Goal: Obtain resource: Obtain resource

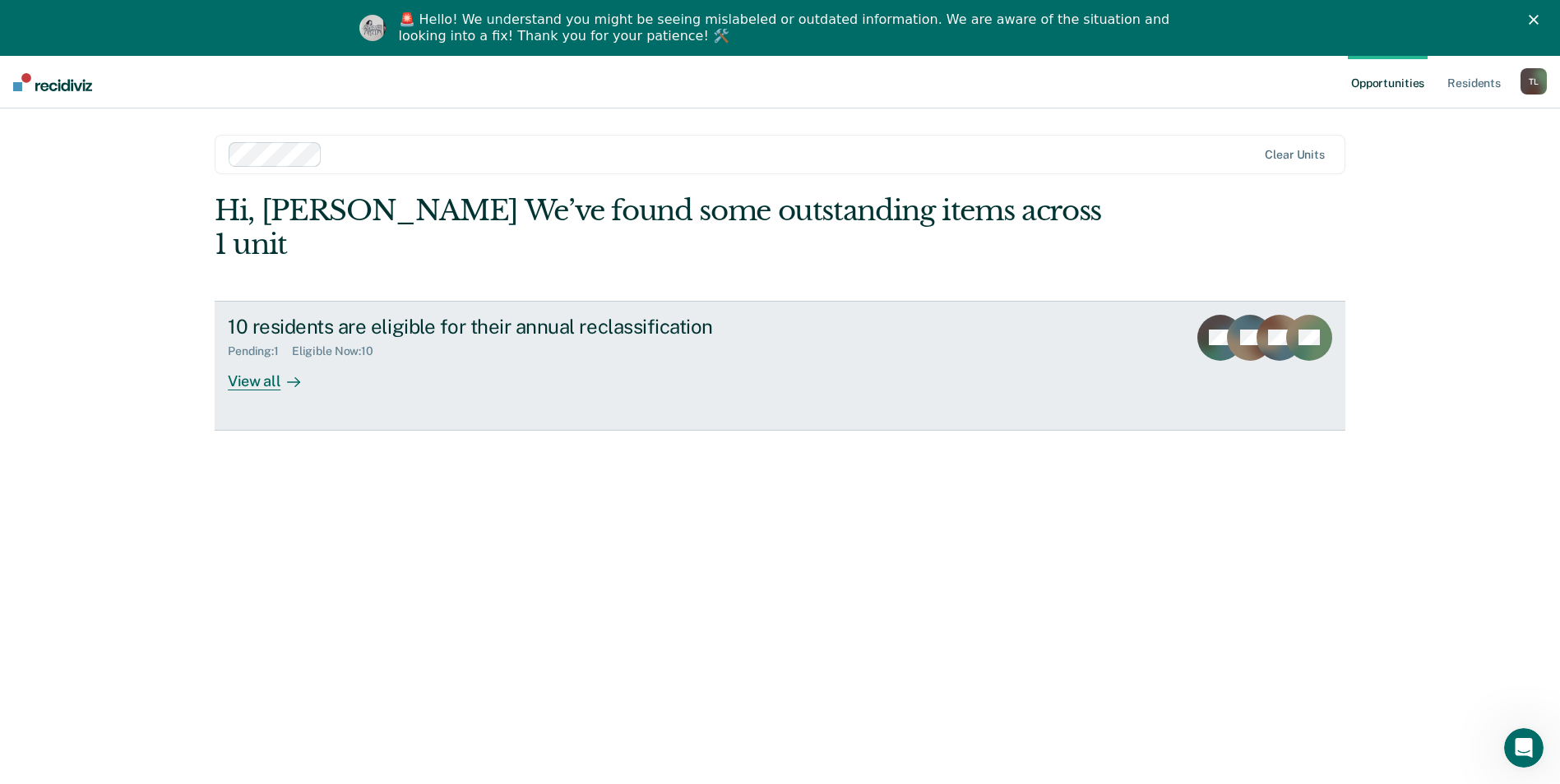
click at [246, 359] on div "View all" at bounding box center [274, 375] width 92 height 32
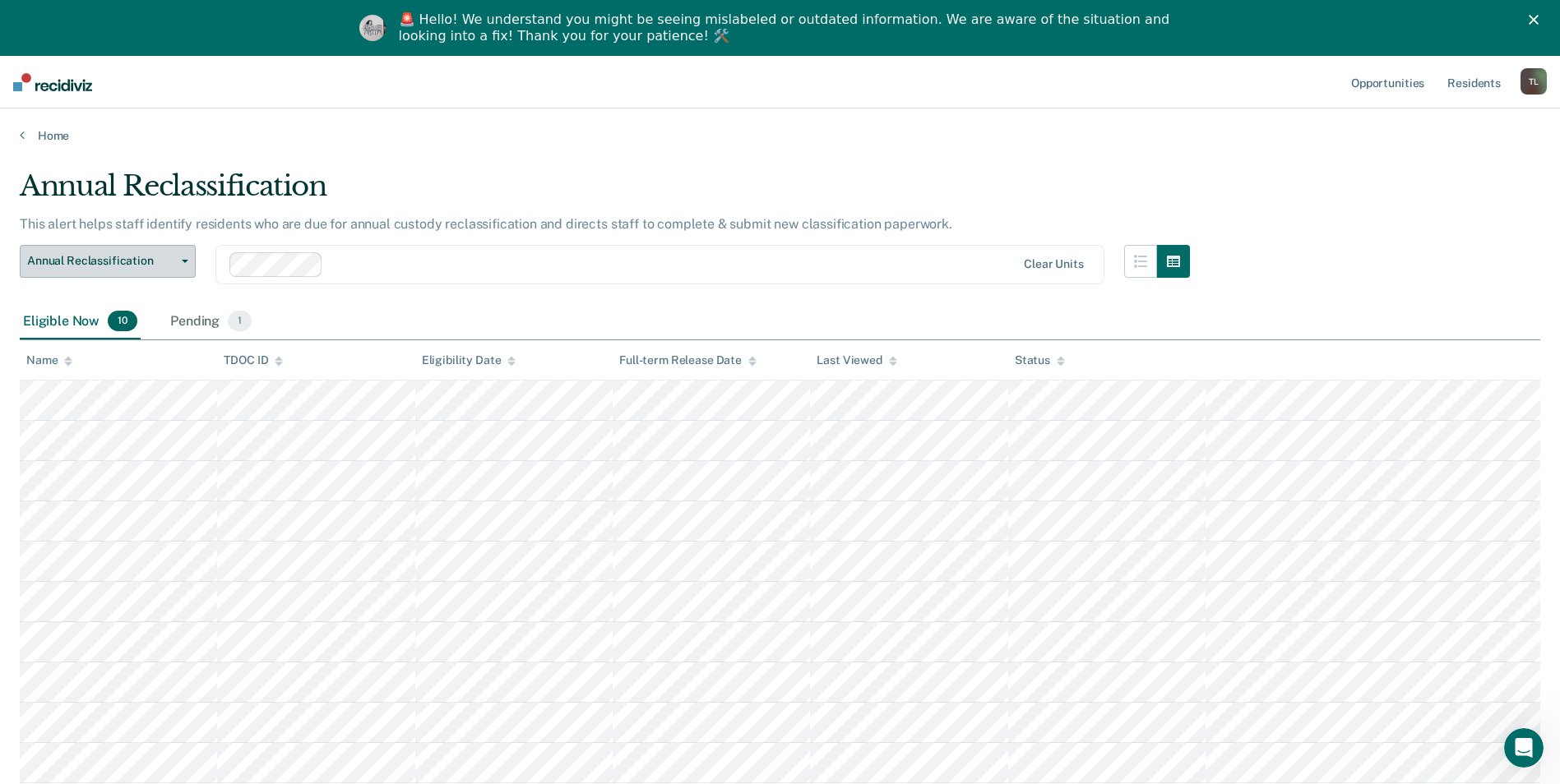
click at [132, 257] on span "Annual Reclassification" at bounding box center [100, 261] width 148 height 14
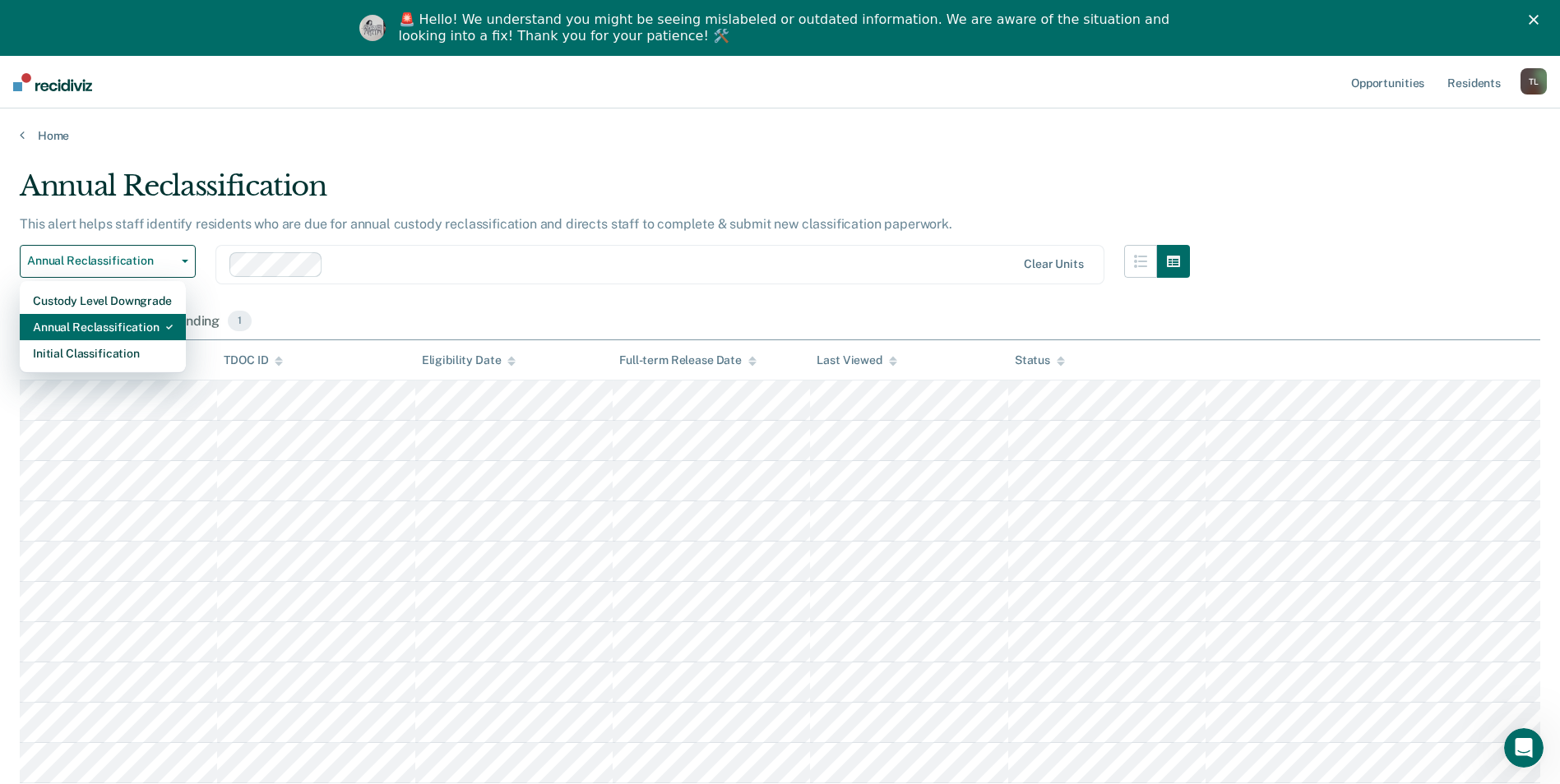
click at [106, 325] on div "Annual Reclassification" at bounding box center [102, 327] width 140 height 27
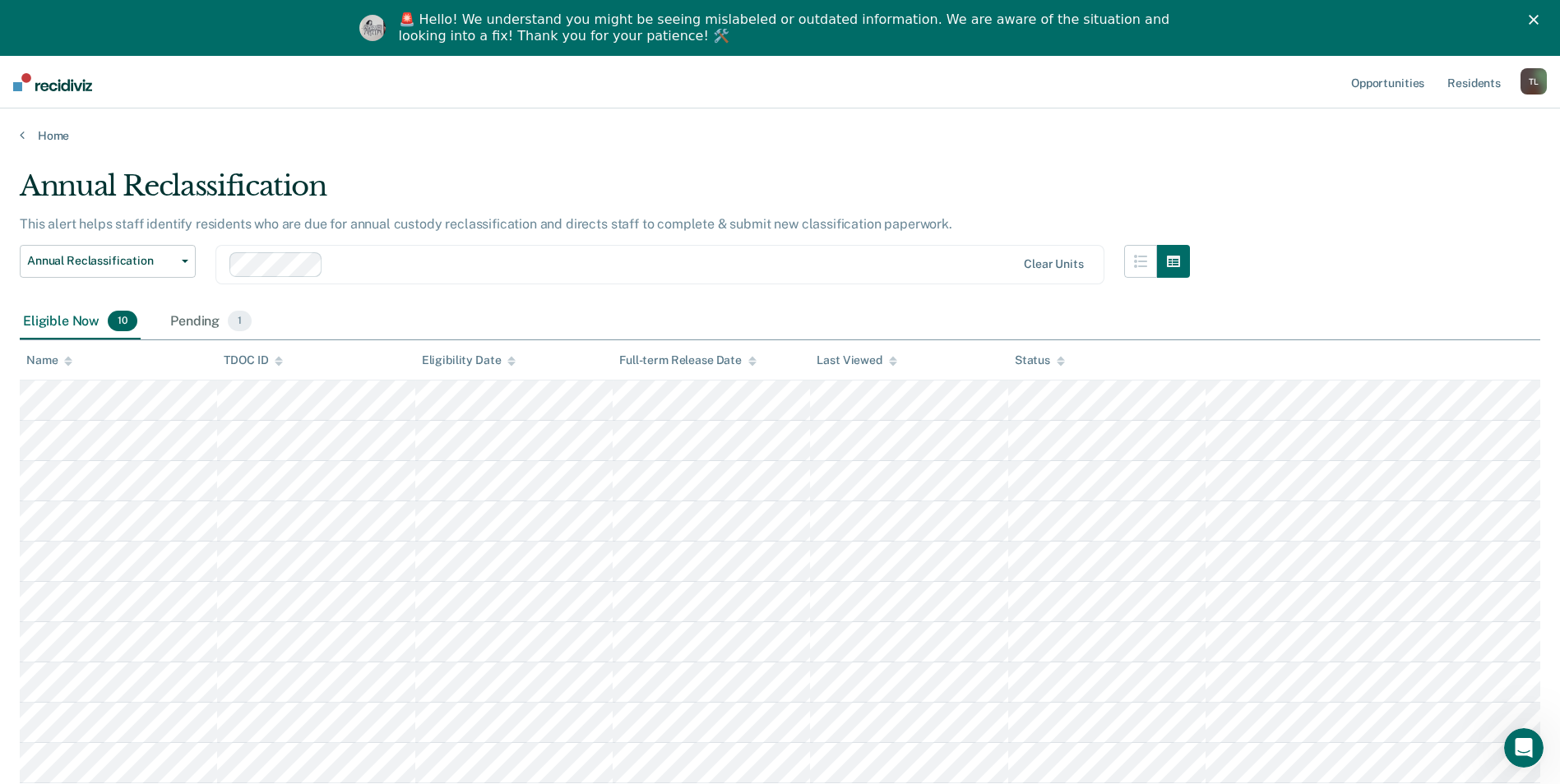
click at [113, 316] on span "10" at bounding box center [123, 321] width 30 height 22
click at [140, 259] on span "Annual Reclassification" at bounding box center [100, 261] width 148 height 14
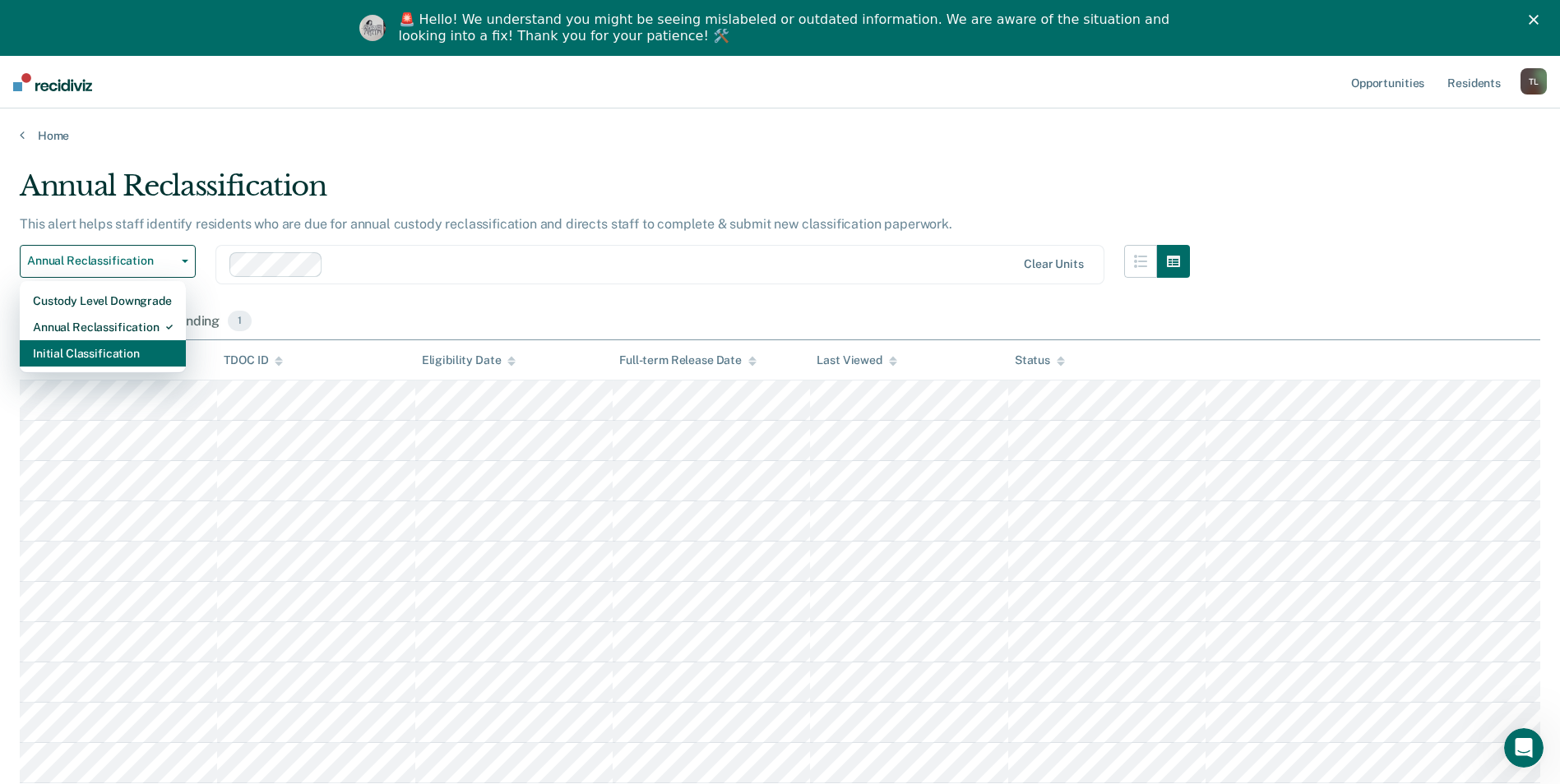
click at [92, 351] on div "Initial Classification" at bounding box center [102, 353] width 140 height 27
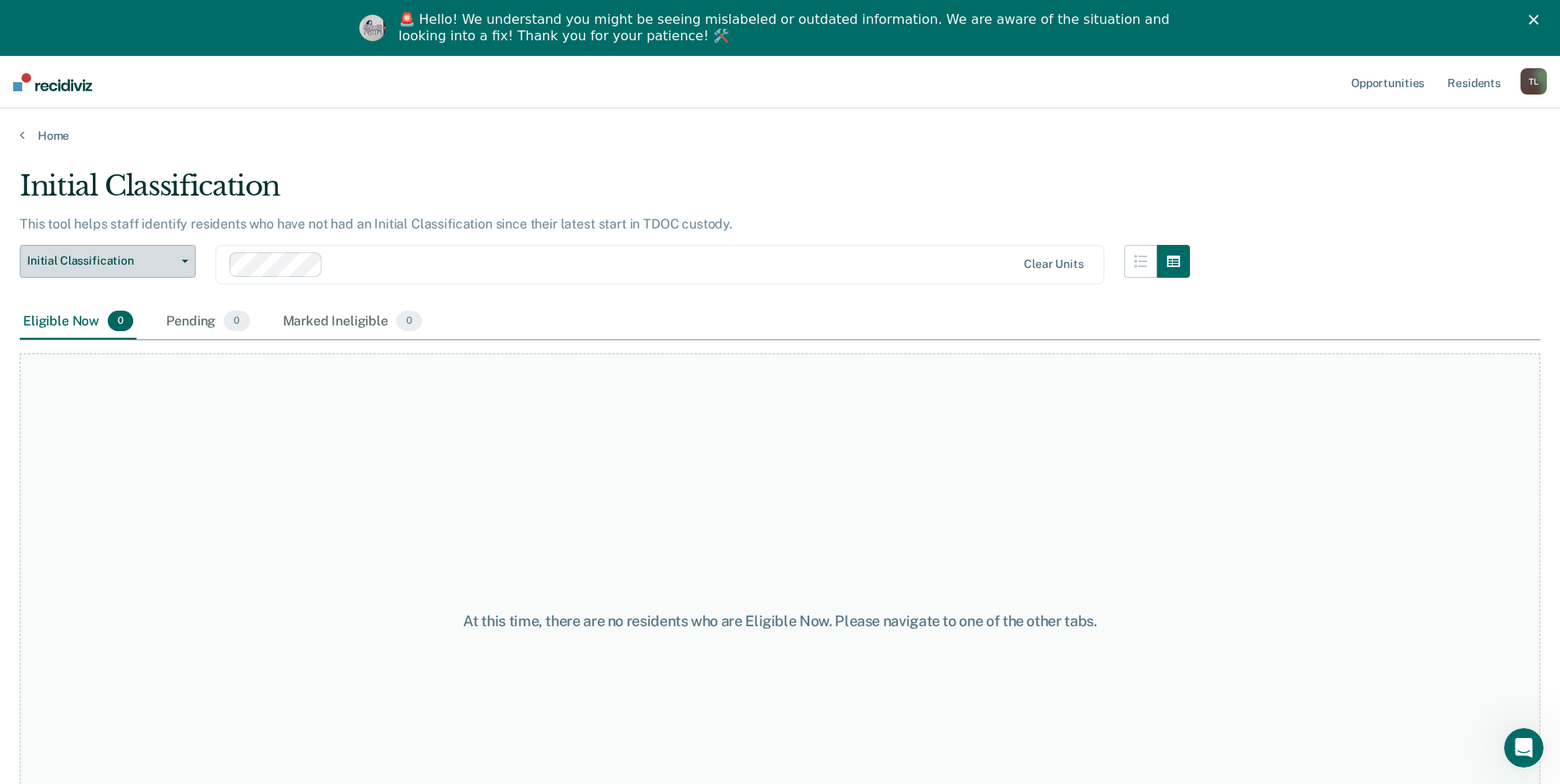
click at [180, 258] on button "Initial Classification" at bounding box center [107, 261] width 176 height 33
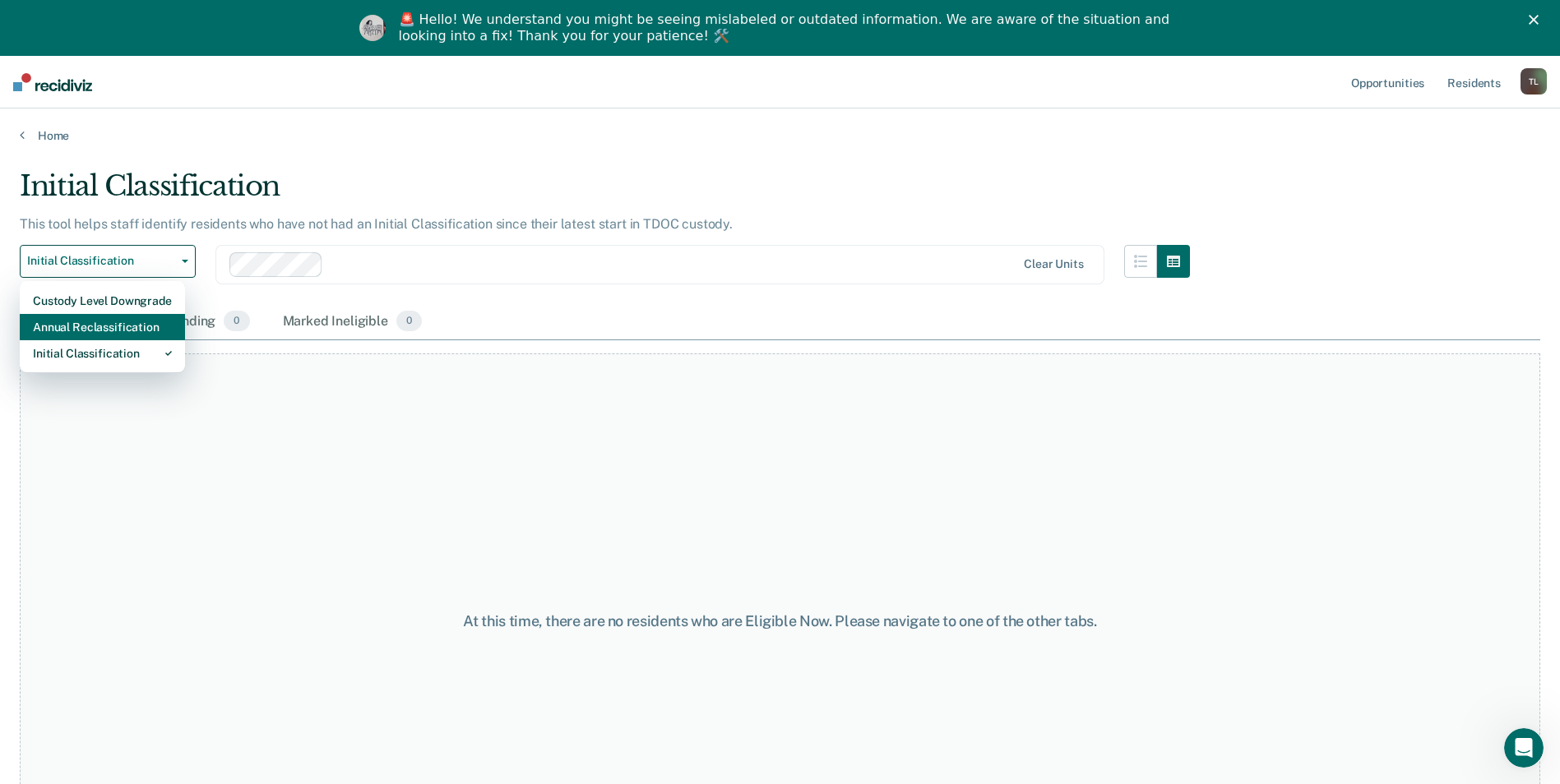
click at [132, 326] on div "Annual Reclassification" at bounding box center [102, 327] width 139 height 27
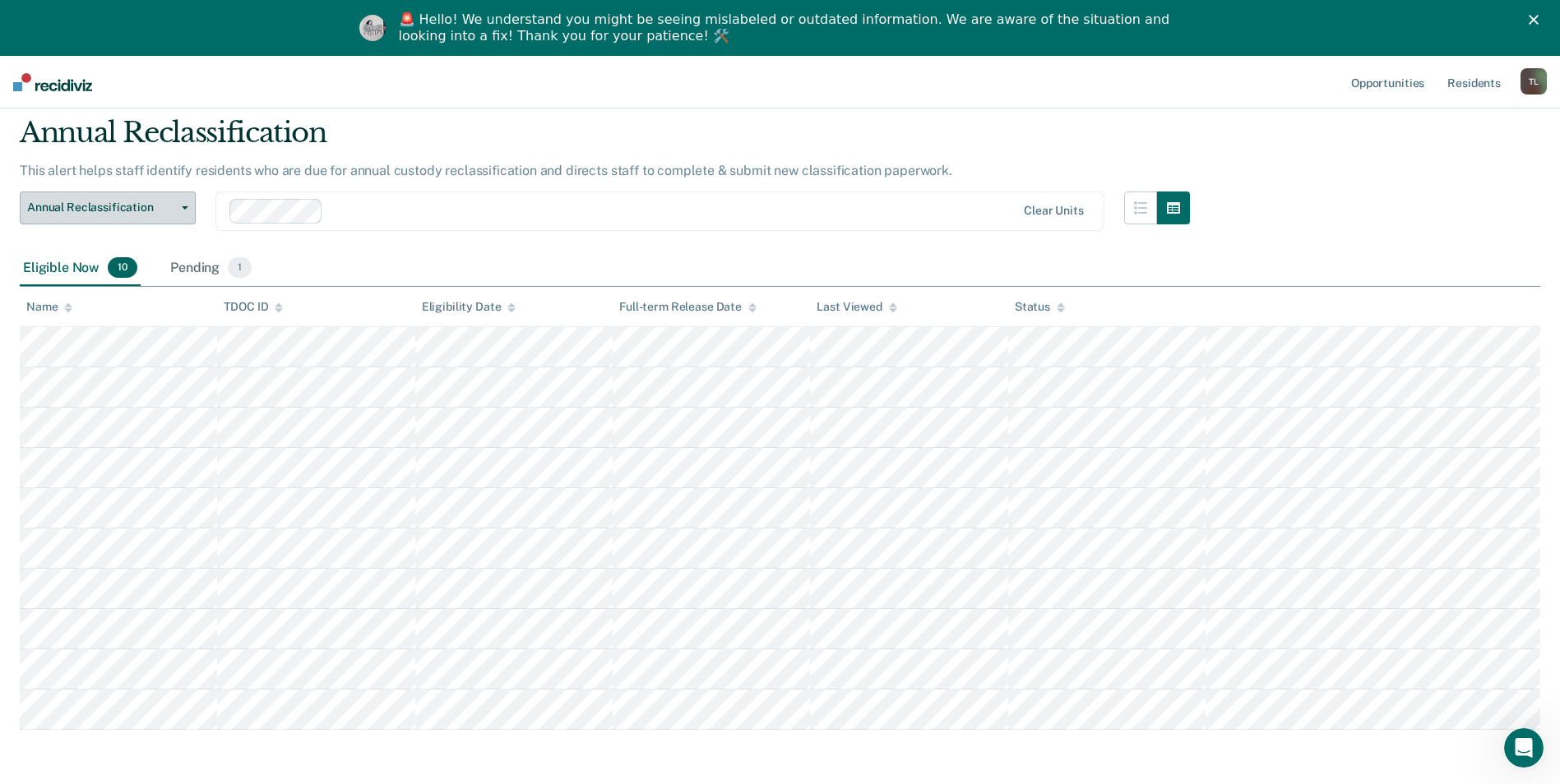
scroll to position [82, 0]
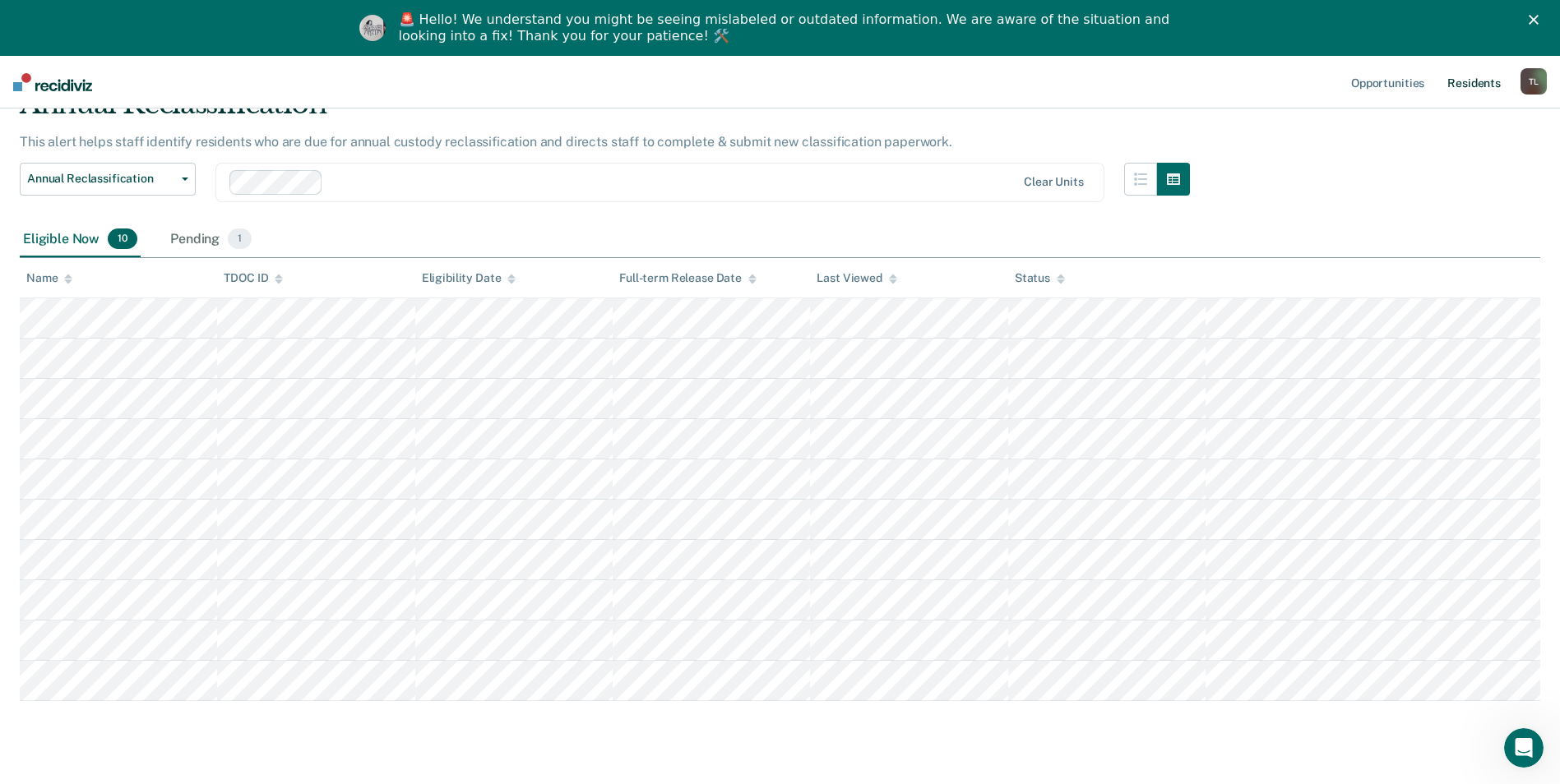
click at [1467, 80] on link "Resident s" at bounding box center [1474, 81] width 60 height 53
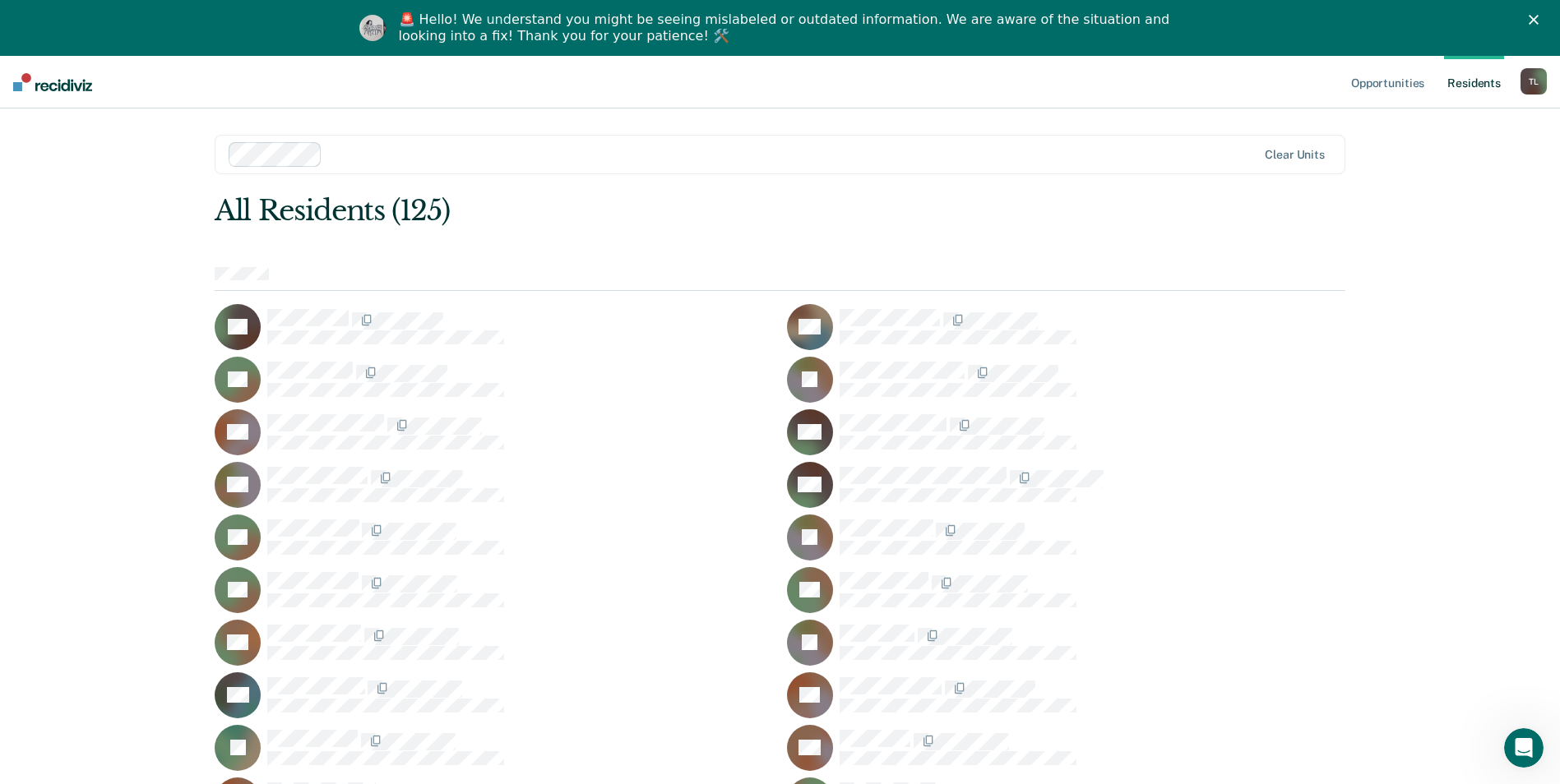
click at [1477, 84] on link "Resident s" at bounding box center [1474, 81] width 60 height 53
click at [1538, 18] on polygon "Close" at bounding box center [1533, 20] width 10 height 10
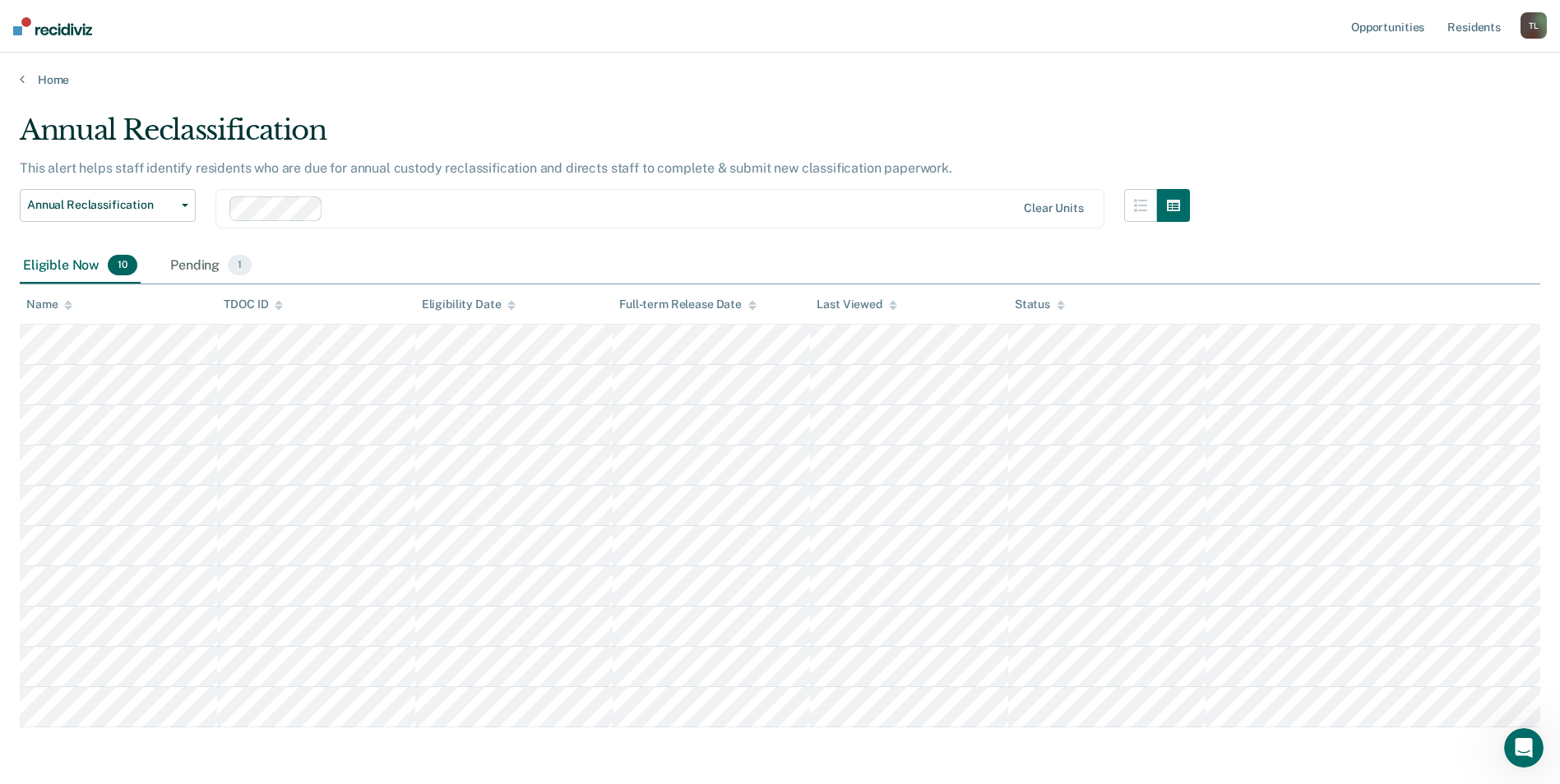
scroll to position [61, 0]
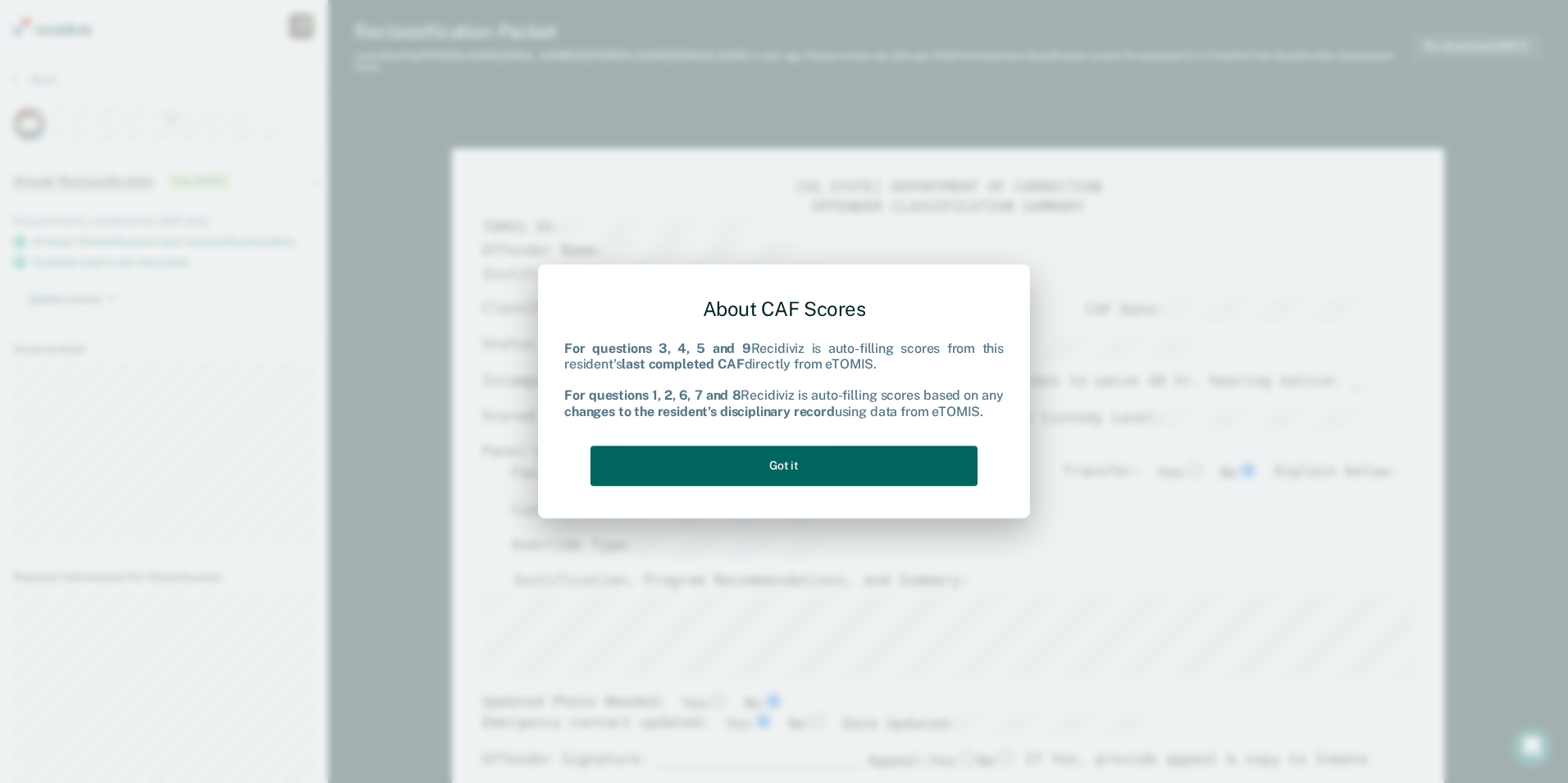
click at [787, 463] on button "Got it" at bounding box center [784, 465] width 387 height 41
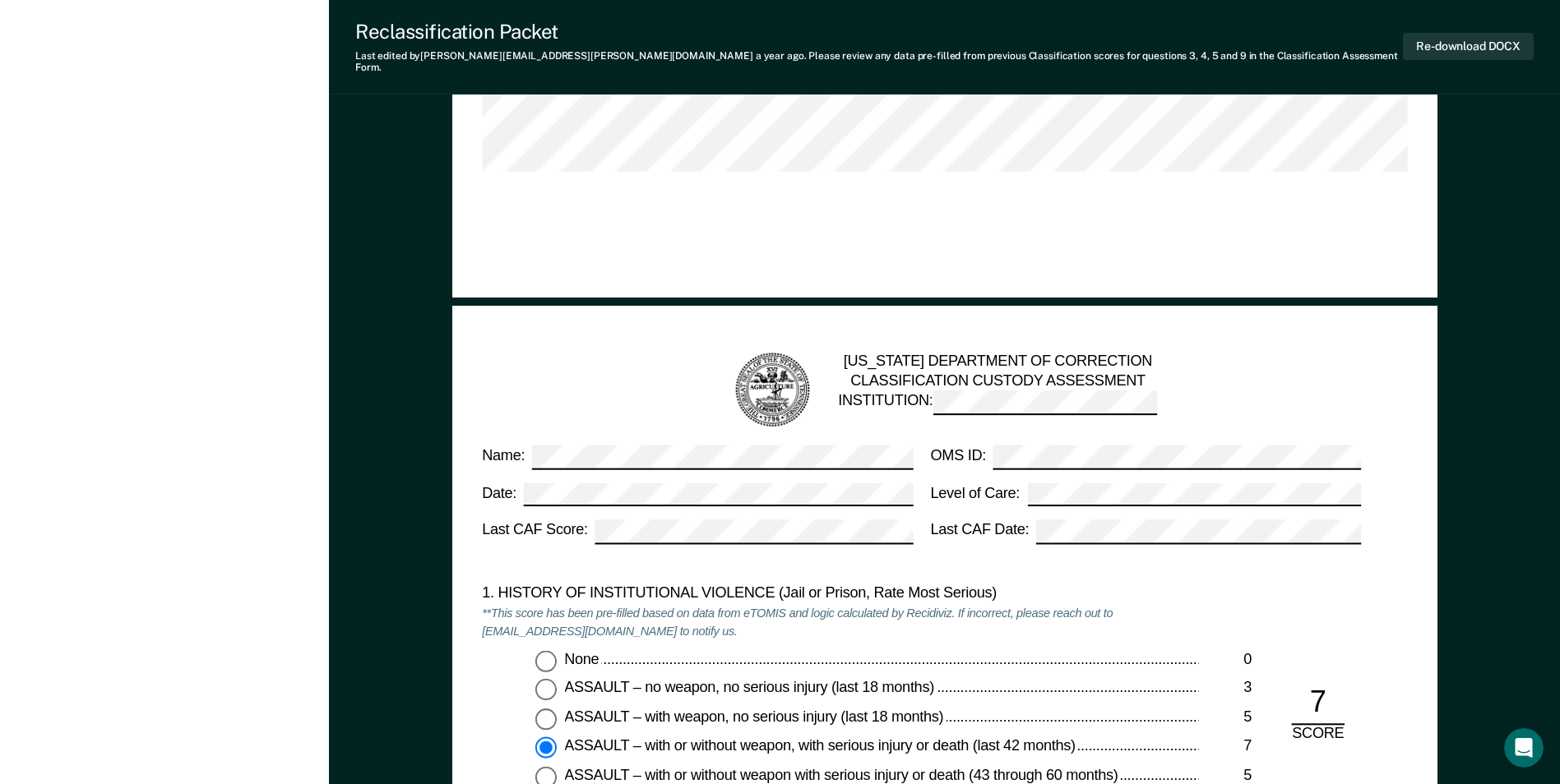
scroll to position [822, 0]
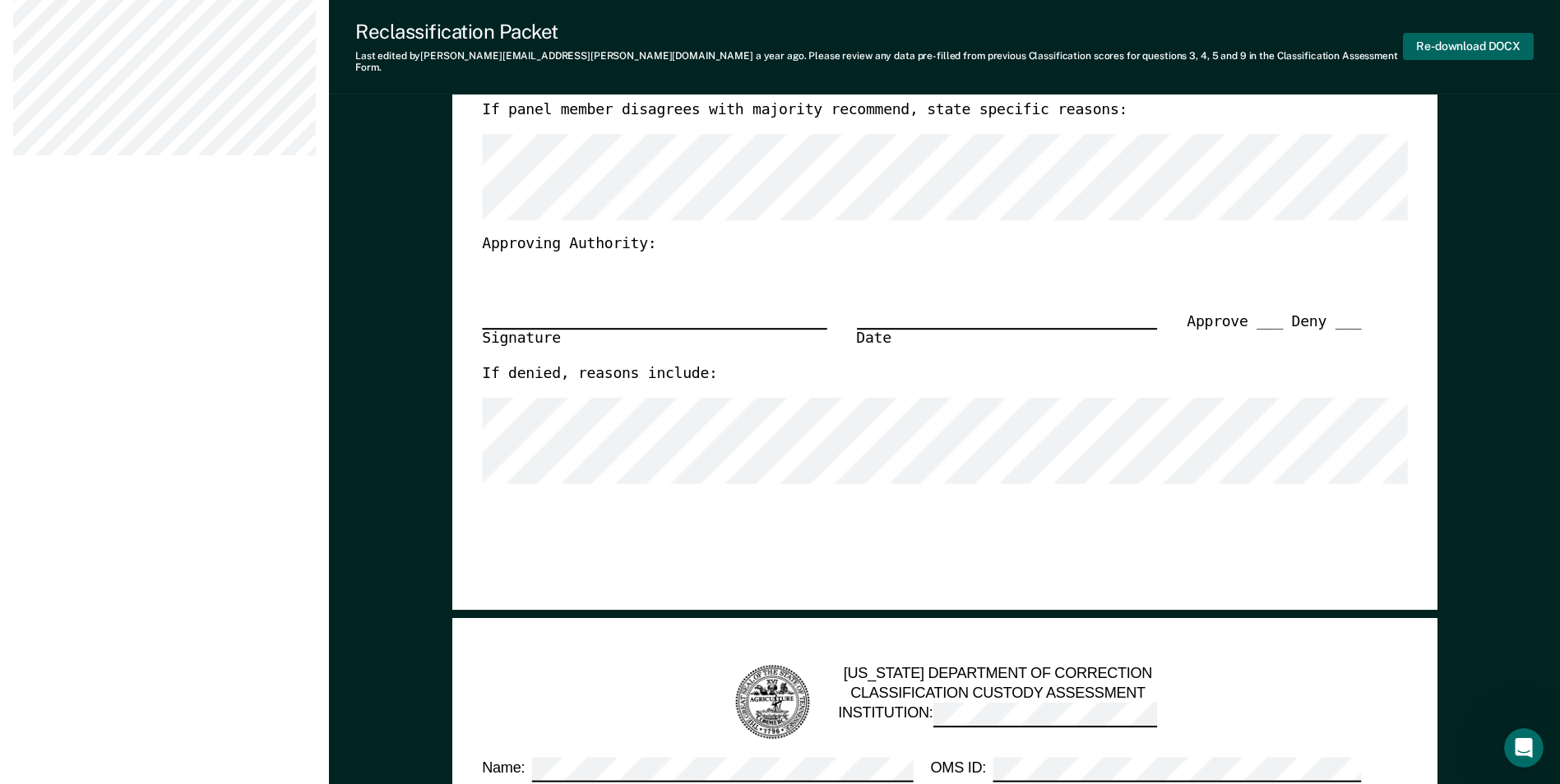
click at [1493, 37] on button "Re-download DOCX" at bounding box center [1469, 46] width 131 height 27
type textarea "x"
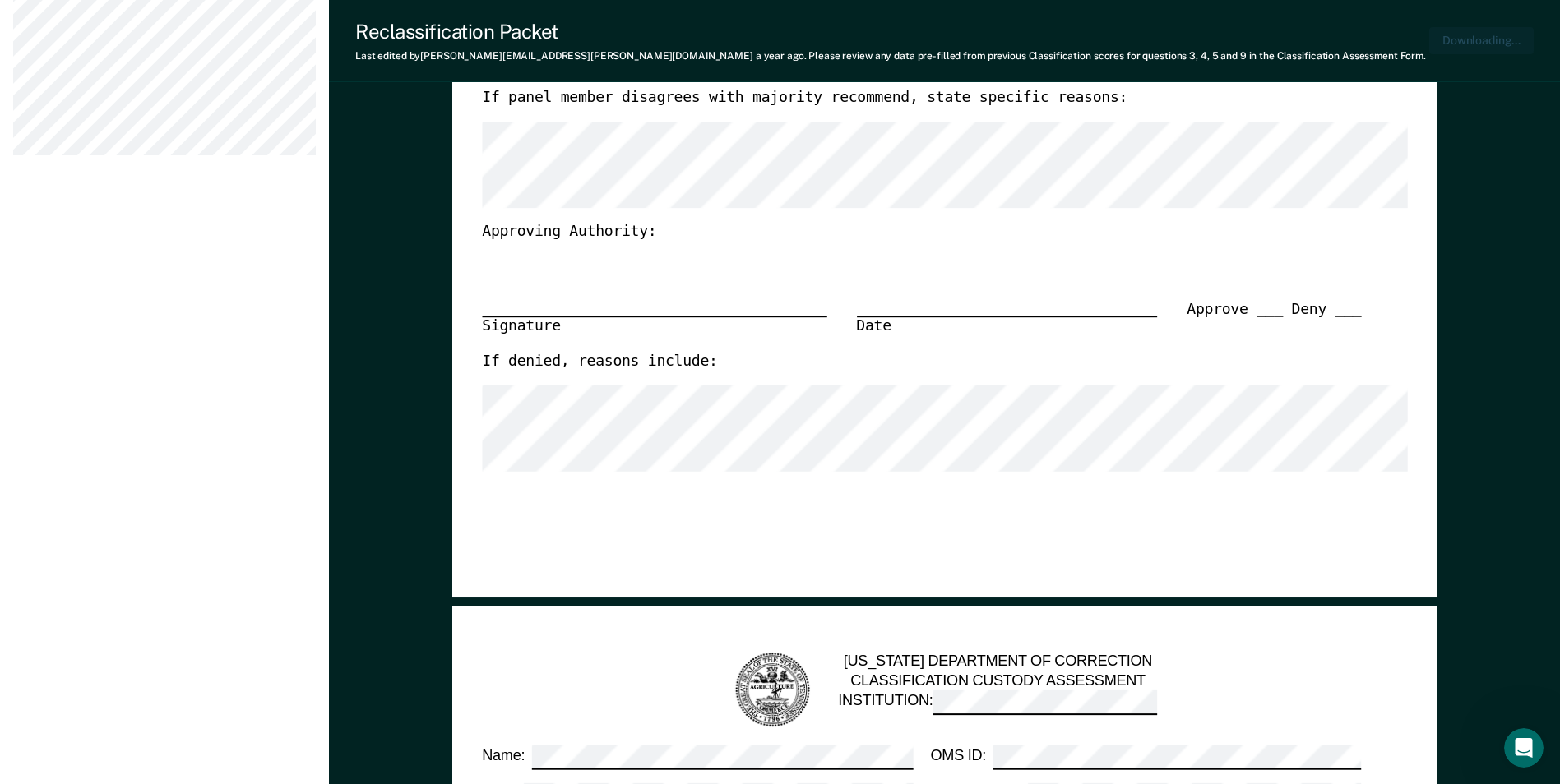
scroll to position [902, 0]
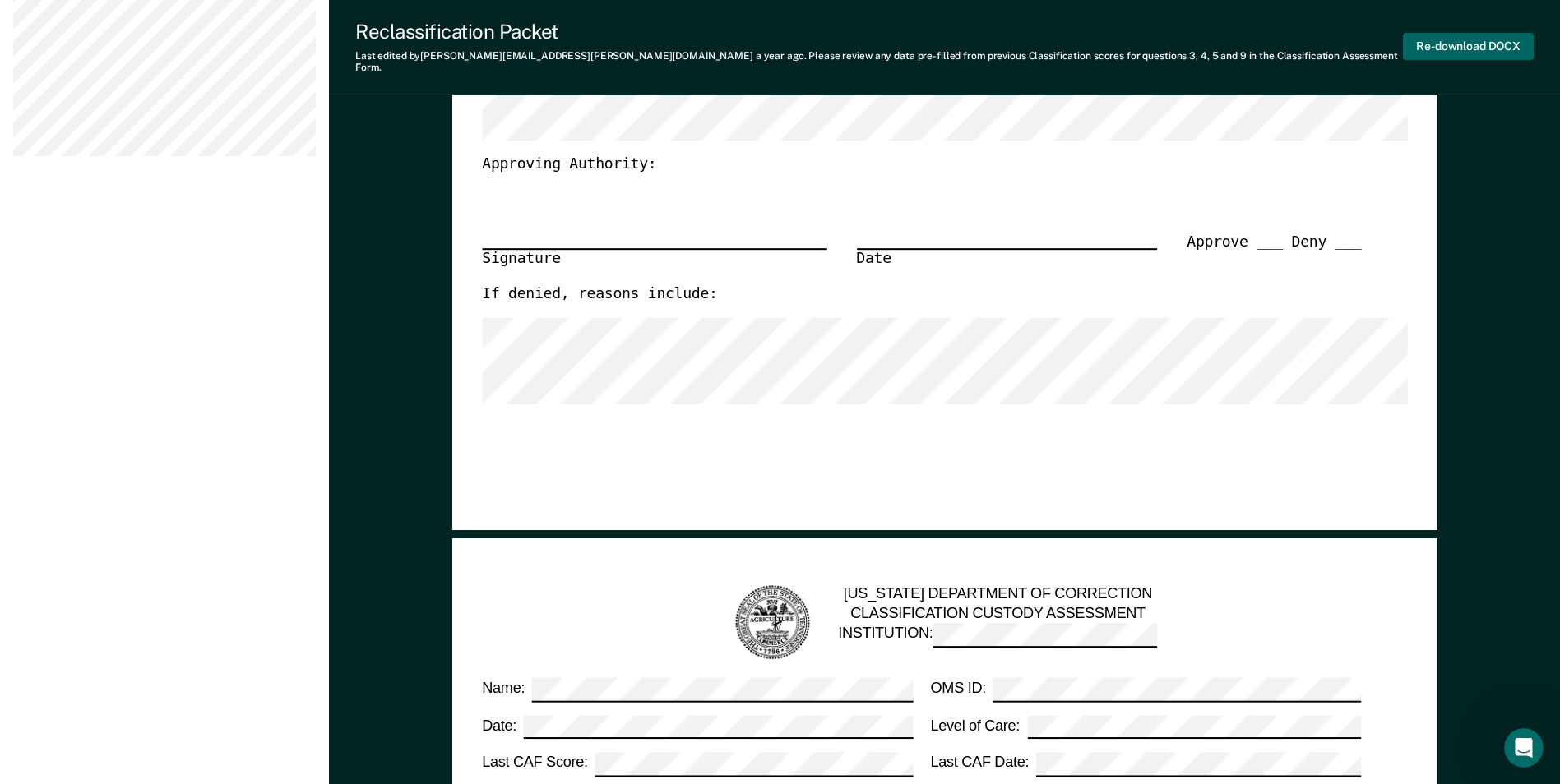
click at [1461, 41] on button "Re-download DOCX" at bounding box center [1469, 46] width 131 height 27
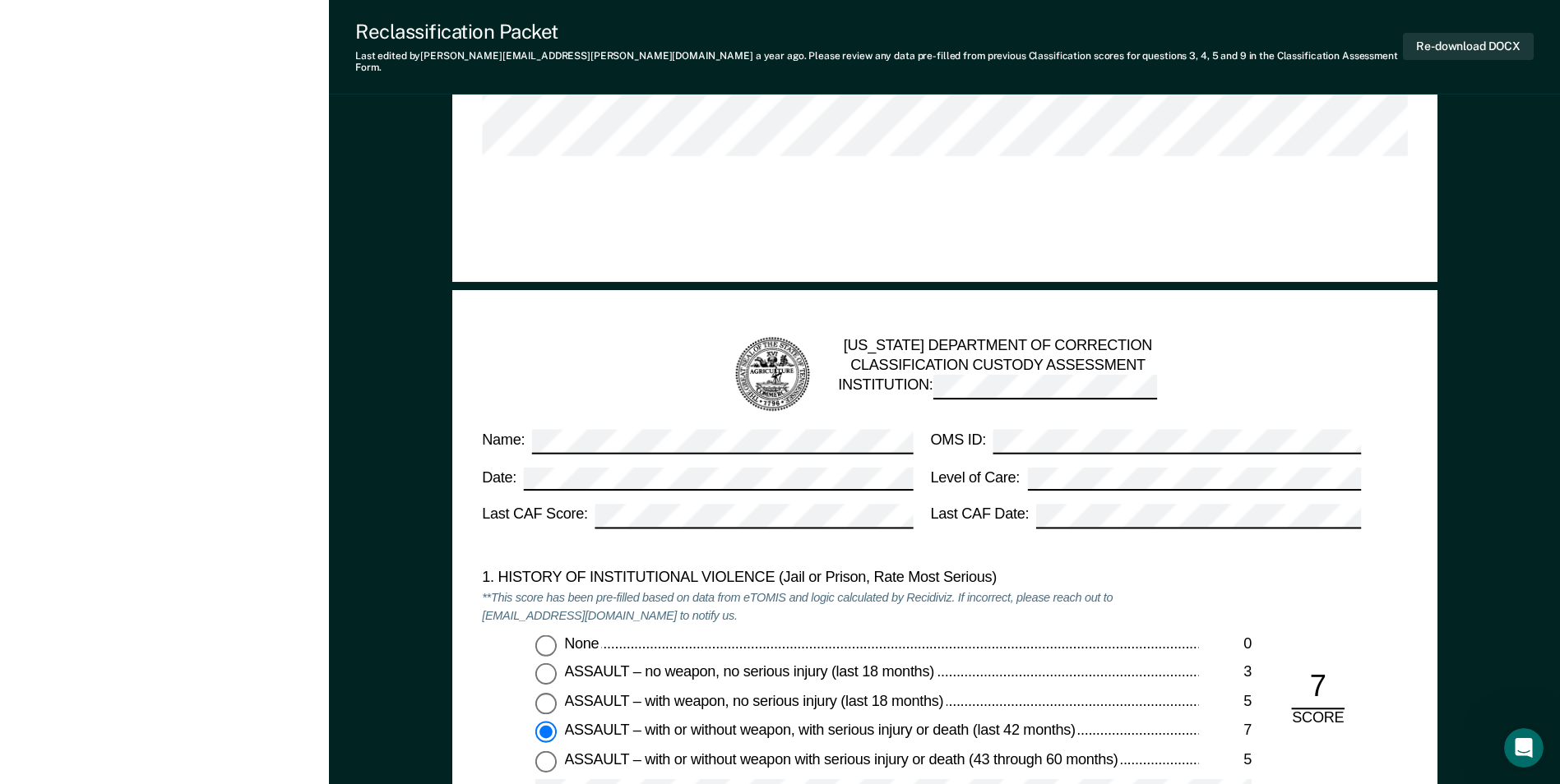
scroll to position [1151, 0]
click at [1461, 42] on button "Re-download DOCX" at bounding box center [1469, 46] width 131 height 27
